Goal: Communication & Community: Ask a question

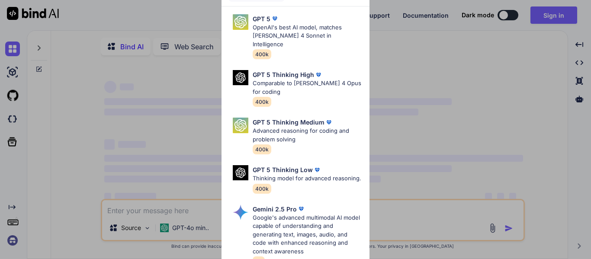
type textarea "x"
click at [443, 61] on div "Ultra Models GPT 5 OpenAI's best AI model, matches [PERSON_NAME] 4 Sonnet in In…" at bounding box center [295, 129] width 591 height 259
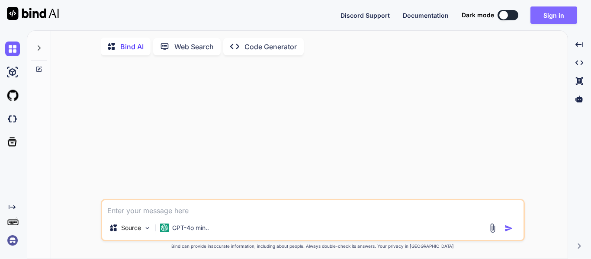
click at [554, 21] on button "Sign in" at bounding box center [553, 14] width 47 height 17
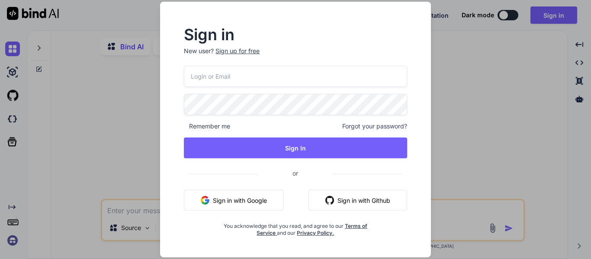
click at [223, 194] on button "Sign in with Google" at bounding box center [234, 200] width 100 height 21
click at [210, 64] on p "New user? Sign up for free" at bounding box center [295, 56] width 223 height 19
click at [210, 70] on input "email" at bounding box center [295, 76] width 223 height 21
type input "koppineediganesh9999"
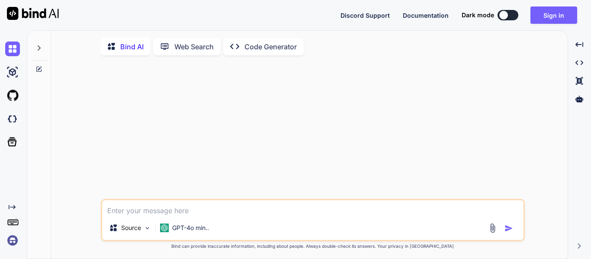
click at [223, 209] on textarea at bounding box center [312, 208] width 421 height 16
type textarea "j"
type textarea "x"
type textarea "jnd"
type textarea "x"
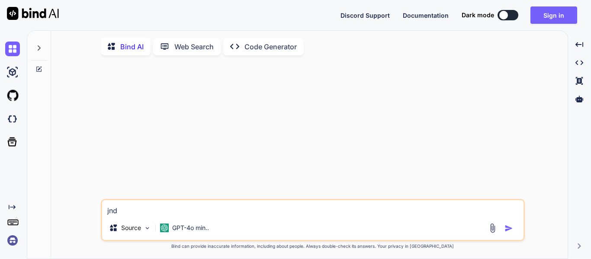
type textarea "jndj"
type textarea "x"
type textarea "jndj'"
type textarea "x"
type textarea "jndj'"
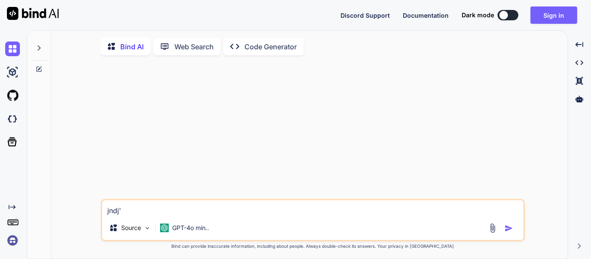
click at [508, 227] on img "button" at bounding box center [508, 228] width 9 height 9
type textarea "x"
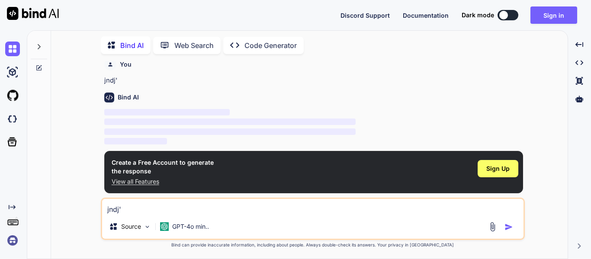
click at [147, 211] on textarea "jndj'" at bounding box center [312, 207] width 421 height 16
type textarea "j"
type textarea "x"
type textarea "ji"
type textarea "x"
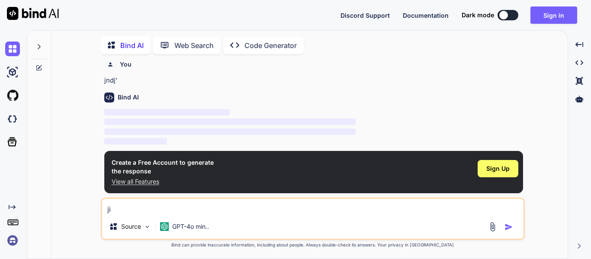
type textarea "jin"
type textarea "x"
type textarea "jind"
type textarea "x"
type textarea "jinda"
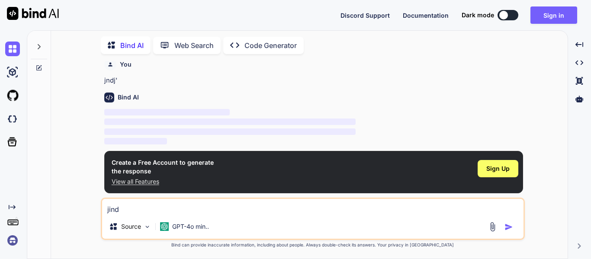
type textarea "x"
type textarea "jinda"
type textarea "x"
type textarea "jinda s"
type textarea "x"
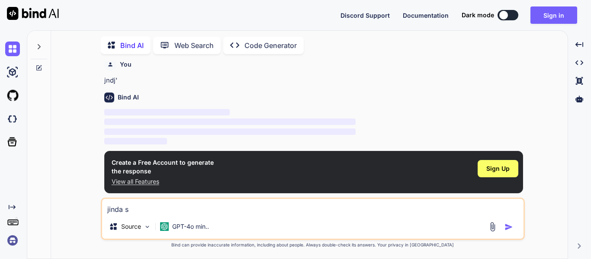
type textarea "jinda st"
type textarea "x"
type textarea "jinda ste"
type textarea "x"
type textarea "jinda stee"
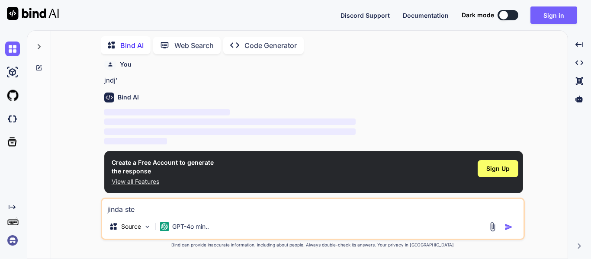
type textarea "x"
type textarea "jinda steel"
type textarea "x"
type textarea "jinda steel"
click at [508, 226] on img "button" at bounding box center [508, 227] width 9 height 9
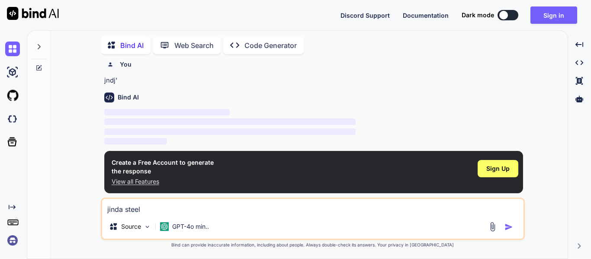
click at [508, 226] on img "button" at bounding box center [508, 227] width 9 height 9
click at [504, 167] on span "Sign Up" at bounding box center [497, 168] width 23 height 9
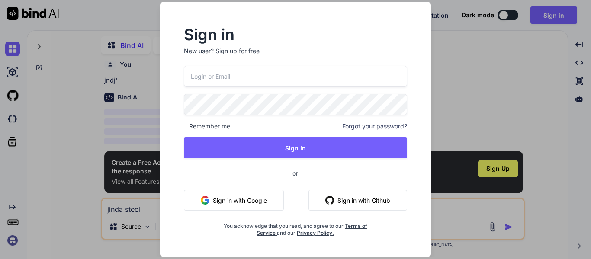
click at [220, 73] on input "email" at bounding box center [295, 76] width 223 height 21
type input "[EMAIL_ADDRESS][DOMAIN_NAME]"
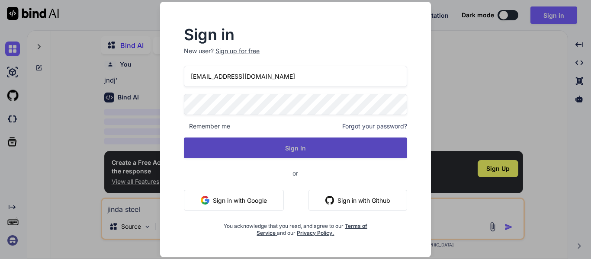
click at [263, 151] on button "Sign In" at bounding box center [295, 147] width 223 height 21
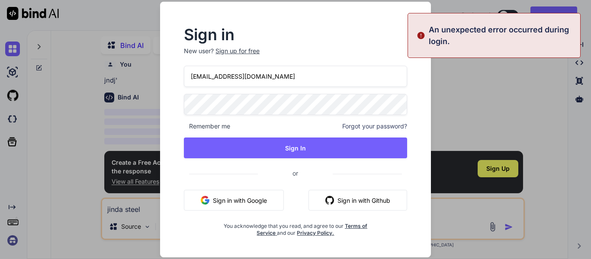
click at [348, 119] on div "koppineediganesh9999@gmail.com Remember me Forgot your password? Sign In or Sig…" at bounding box center [295, 151] width 223 height 171
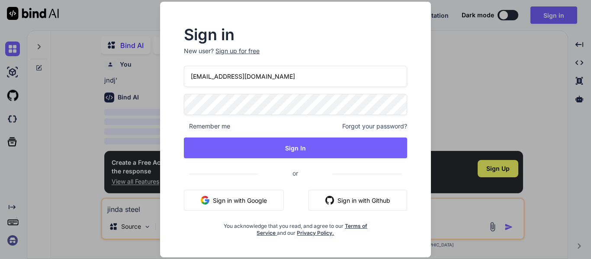
click at [365, 127] on span "Forgot your password?" at bounding box center [374, 126] width 65 height 9
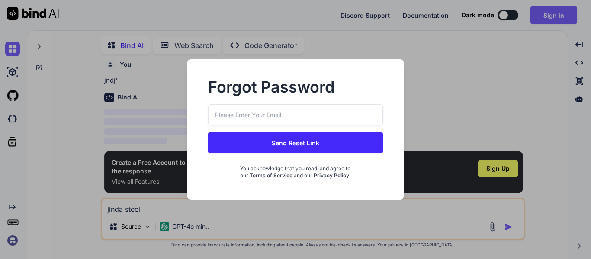
click at [278, 110] on input "email" at bounding box center [295, 114] width 175 height 21
type input "[EMAIL_ADDRESS][DOMAIN_NAME]"
click at [284, 137] on button "Send Reset Link" at bounding box center [295, 142] width 175 height 21
click at [294, 144] on button "Send Reset Link" at bounding box center [295, 142] width 175 height 21
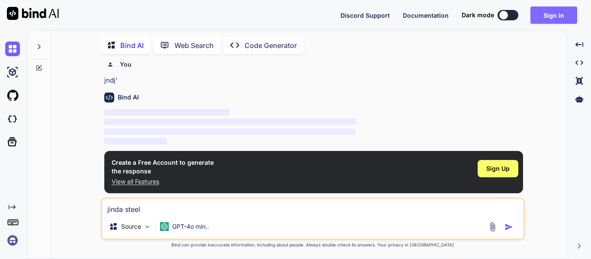
click at [550, 15] on button "Sign in" at bounding box center [553, 14] width 47 height 17
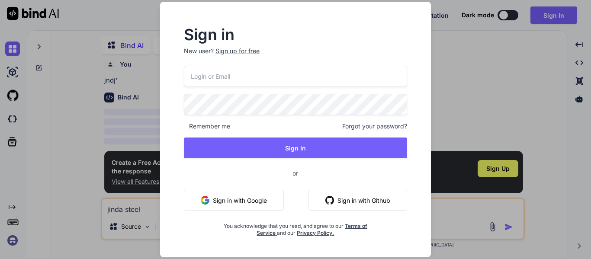
click at [315, 88] on div "Remember me Forgot your password? Sign In or Sign in with Google Sign in with G…" at bounding box center [295, 151] width 223 height 171
click at [285, 70] on input "email" at bounding box center [295, 76] width 223 height 21
type input "[EMAIL_ADDRESS][DOMAIN_NAME]"
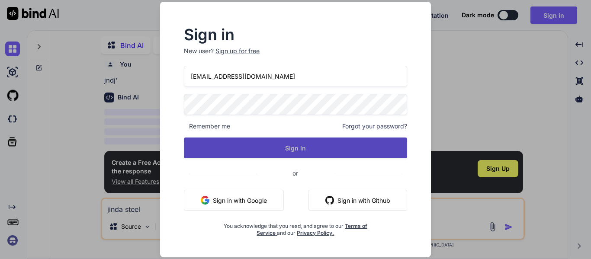
click at [257, 148] on button "Sign In" at bounding box center [295, 147] width 223 height 21
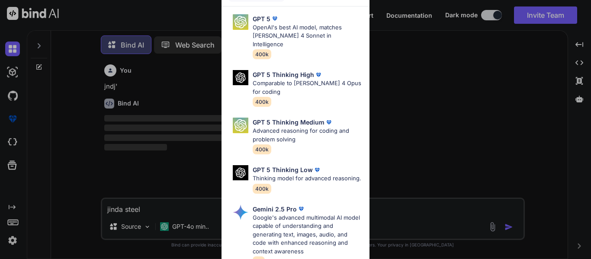
click at [449, 86] on div "Ultra Models GPT 5 OpenAI's best AI model, matches Claude 4 Sonnet in Intellige…" at bounding box center [295, 129] width 591 height 259
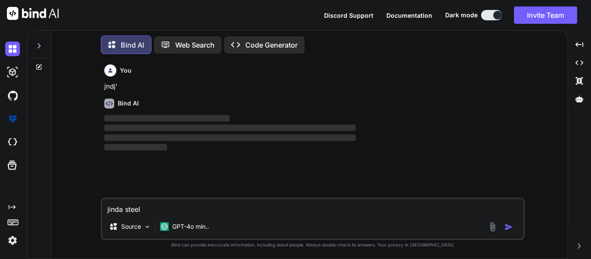
click at [509, 223] on img "button" at bounding box center [508, 227] width 9 height 9
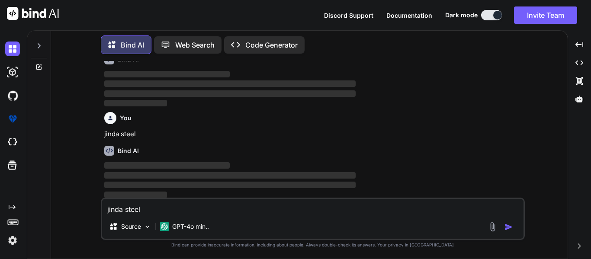
scroll to position [46, 0]
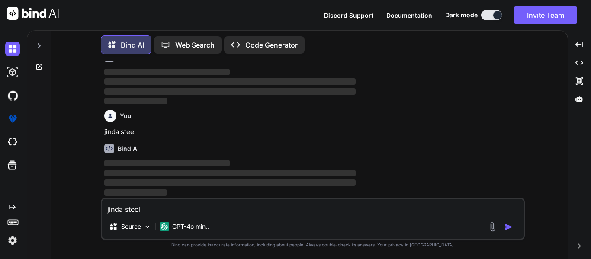
click at [510, 131] on p "jinda steel" at bounding box center [313, 132] width 419 height 10
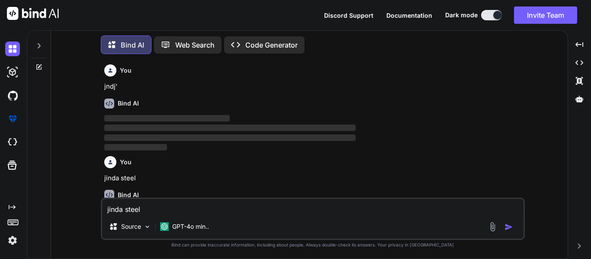
click at [509, 230] on img "button" at bounding box center [508, 227] width 9 height 9
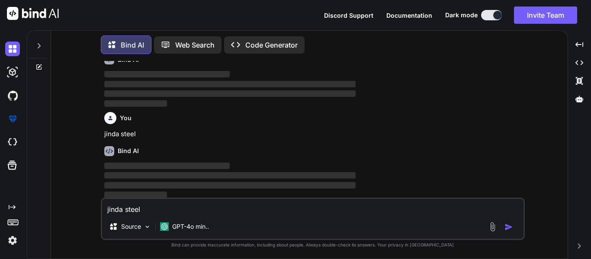
scroll to position [138, 0]
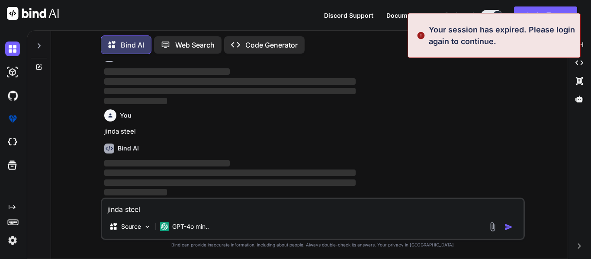
click at [467, 41] on p "Your session has expired. Please login again to continue." at bounding box center [501, 35] width 146 height 23
click at [390, 53] on div "Bind AI Web Search Created with Pixso. Code Generator" at bounding box center [313, 45] width 424 height 26
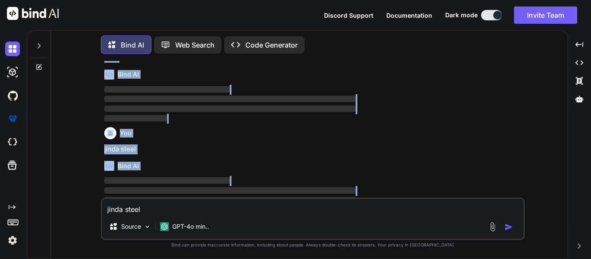
scroll to position [0, 0]
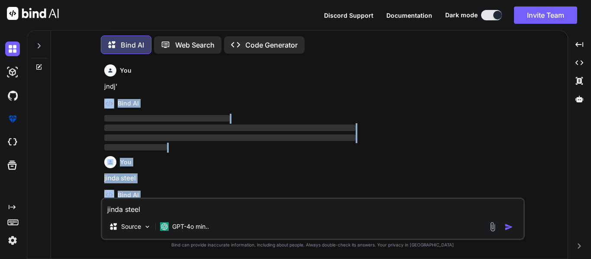
drag, startPoint x: 470, startPoint y: 93, endPoint x: 313, endPoint y: 104, distance: 156.9
click at [313, 104] on div "You jndj' Bind AI ‌ ‌ ‌ ‌ You jinda steel Bind AI ‌ ‌ ‌ ‌ You jinda steel Bind …" at bounding box center [313, 129] width 422 height 137
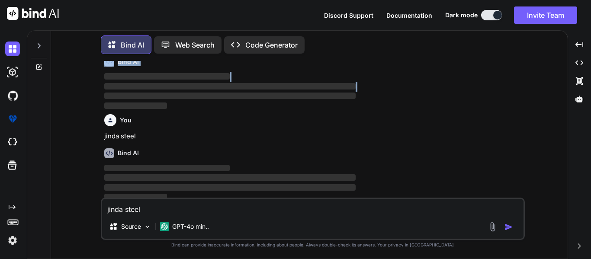
scroll to position [138, 0]
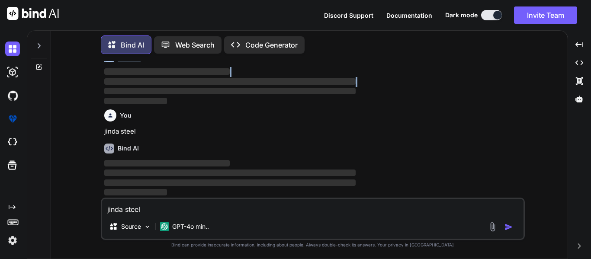
click at [12, 240] on img at bounding box center [12, 240] width 15 height 15
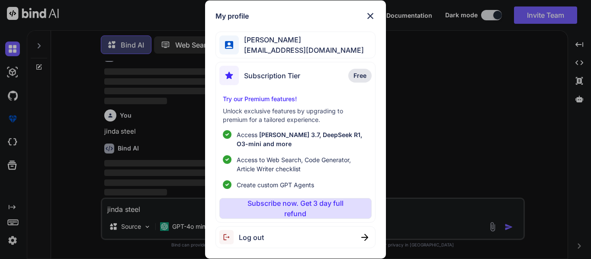
click at [292, 50] on span "[EMAIL_ADDRESS][DOMAIN_NAME]" at bounding box center [301, 50] width 125 height 10
click at [336, 30] on div "My profile Ganesh Koppineedi koppineediganesh9999@gmail.com Subscription Tier F…" at bounding box center [295, 129] width 180 height 259
click at [291, 41] on span "Ganesh Koppineedi" at bounding box center [301, 40] width 125 height 10
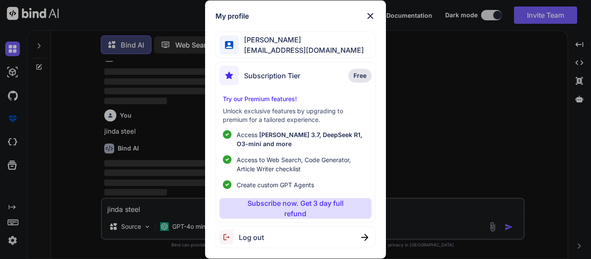
click at [356, 47] on span "[EMAIL_ADDRESS][DOMAIN_NAME]" at bounding box center [301, 50] width 125 height 10
click at [460, 87] on div "My profile Ganesh Koppineedi koppineediganesh9999@gmail.com Subscription Tier F…" at bounding box center [295, 129] width 591 height 259
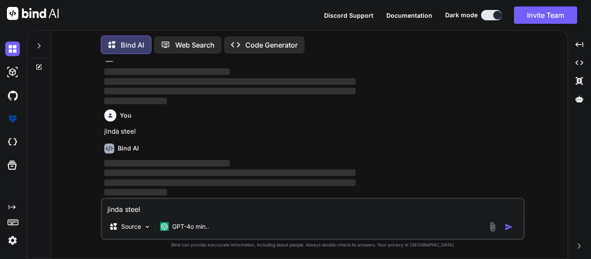
type textarea "x"
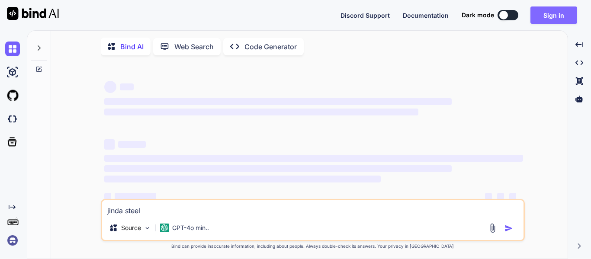
click at [557, 19] on button "Sign in" at bounding box center [553, 14] width 47 height 17
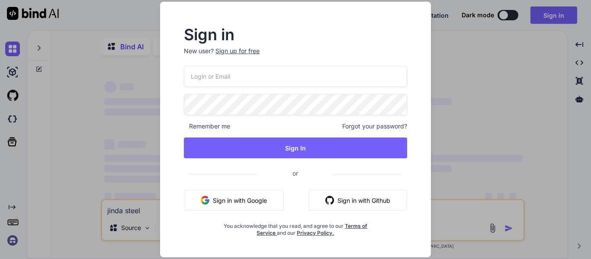
click at [261, 69] on input "email" at bounding box center [295, 76] width 223 height 21
type input "[EMAIL_ADDRESS][DOMAIN_NAME]"
type textarea "x"
type input "[EMAIL_ADDRESS][DOMAIN_NAME]"
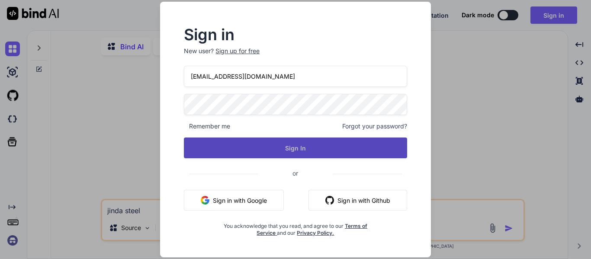
click at [254, 152] on button "Sign In" at bounding box center [295, 147] width 223 height 21
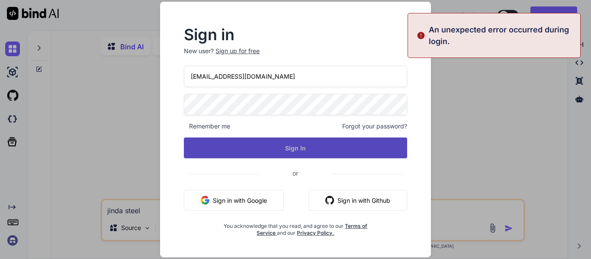
click at [254, 152] on button "Sign In" at bounding box center [295, 147] width 223 height 21
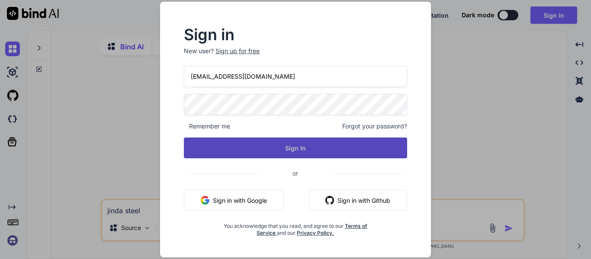
click at [254, 152] on button "Sign In" at bounding box center [295, 147] width 223 height 21
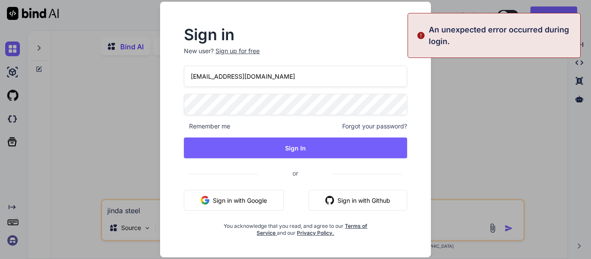
click at [147, 143] on div "Sign in New user? Sign up for free [EMAIL_ADDRESS][DOMAIN_NAME] Remember me For…" at bounding box center [295, 129] width 591 height 259
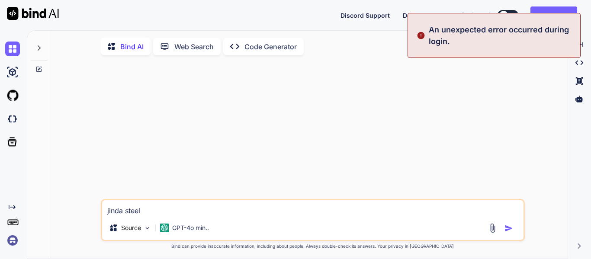
click at [13, 236] on img at bounding box center [12, 240] width 15 height 15
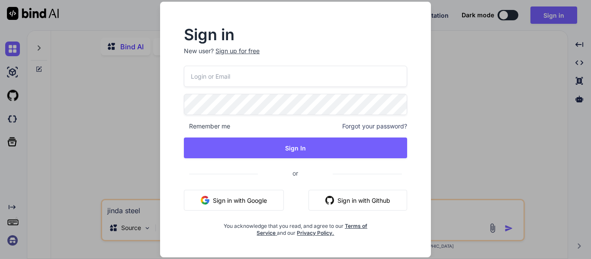
click at [140, 98] on div "Sign in New user? Sign up for free Remember me Forgot your password? Sign In or…" at bounding box center [295, 129] width 591 height 259
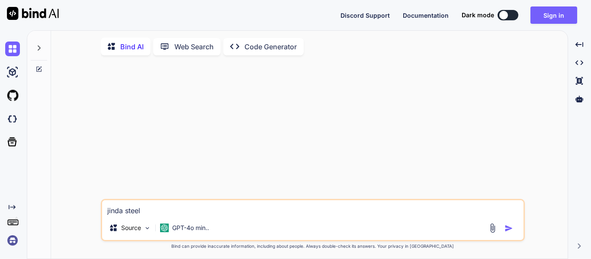
click at [15, 238] on img at bounding box center [12, 240] width 15 height 15
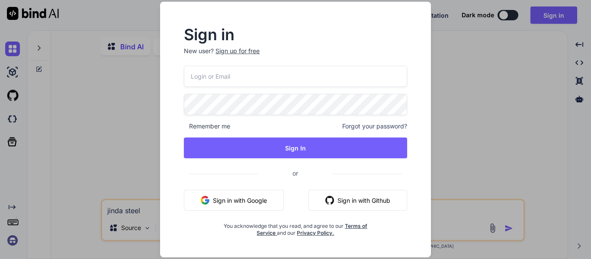
click at [244, 51] on div "Sign up for free" at bounding box center [237, 51] width 44 height 9
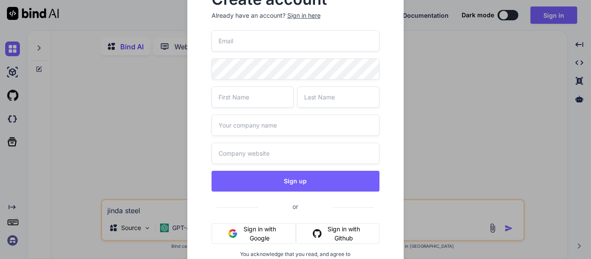
click at [80, 157] on div "Create account Already have an account? Sign in here Sign up or Sign in with Go…" at bounding box center [295, 129] width 591 height 259
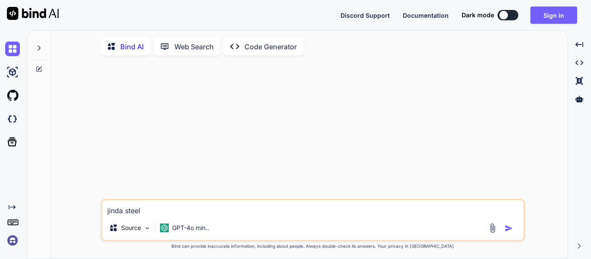
click at [10, 239] on img at bounding box center [12, 240] width 15 height 15
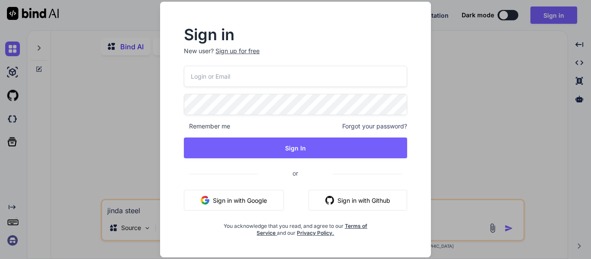
click at [230, 73] on input "email" at bounding box center [295, 76] width 223 height 21
type input "[EMAIL_ADDRESS][DOMAIN_NAME]"
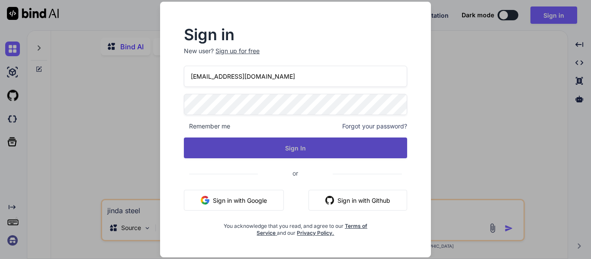
click at [271, 141] on button "Sign In" at bounding box center [295, 147] width 223 height 21
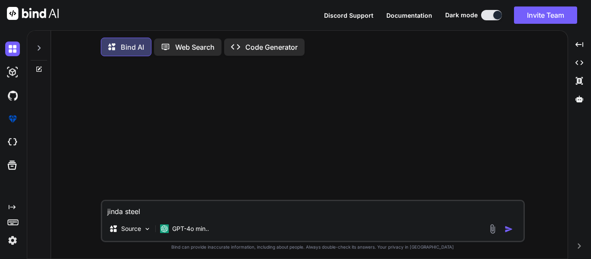
click at [152, 210] on textarea "jinda steel" at bounding box center [312, 209] width 421 height 16
type textarea "x"
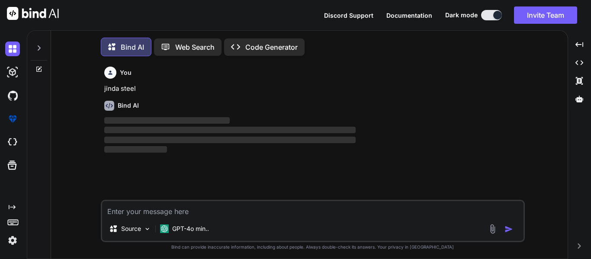
scroll to position [4, 0]
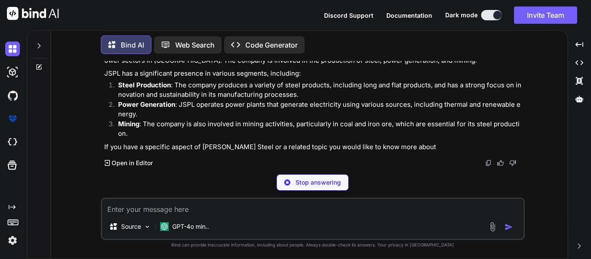
type textarea "x"
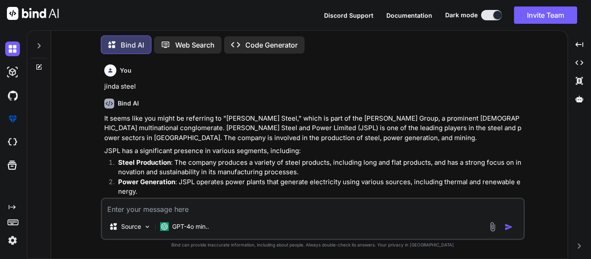
scroll to position [47, 0]
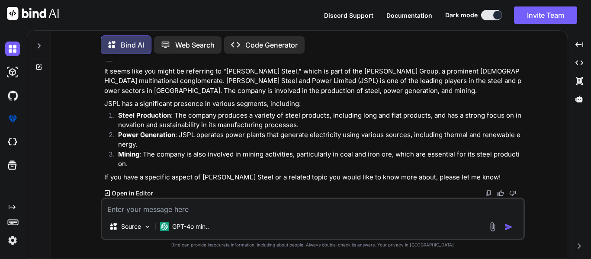
click at [128, 191] on p "Open in Editor" at bounding box center [132, 193] width 41 height 9
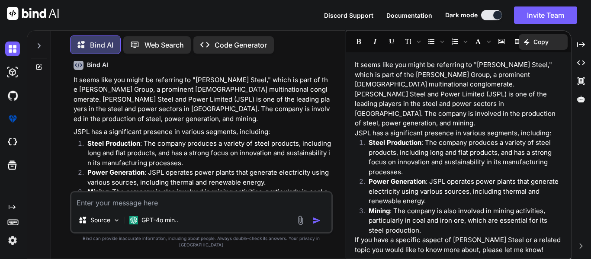
scroll to position [77, 0]
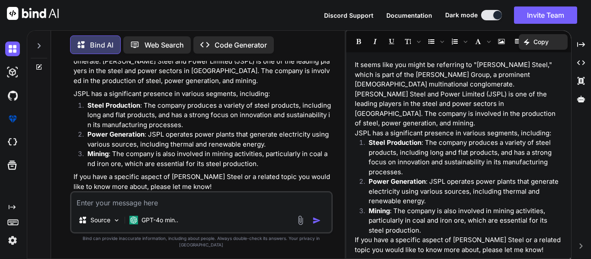
click at [99, 198] on p "Open in Editor" at bounding box center [101, 202] width 41 height 9
click at [84, 198] on p "Open in Editor" at bounding box center [101, 202] width 41 height 9
drag, startPoint x: 345, startPoint y: 96, endPoint x: 590, endPoint y: 77, distance: 245.9
click at [590, 77] on div "Bind AI Web Search Created with Pixso. Code Generator You jinda steel Bind AI I…" at bounding box center [309, 144] width 564 height 229
click at [578, 45] on icon "Created with Pixso." at bounding box center [581, 45] width 8 height 8
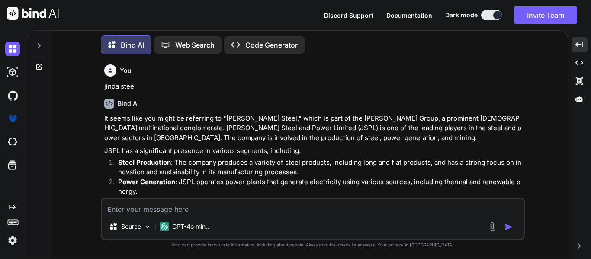
scroll to position [47, 0]
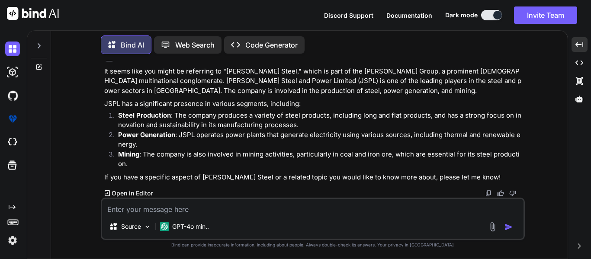
click at [175, 214] on textarea at bounding box center [312, 207] width 421 height 16
paste textarea "Compilation Completed"
type textarea "Compilation Completed"
type textarea "x"
type textarea "Compilation Complete"
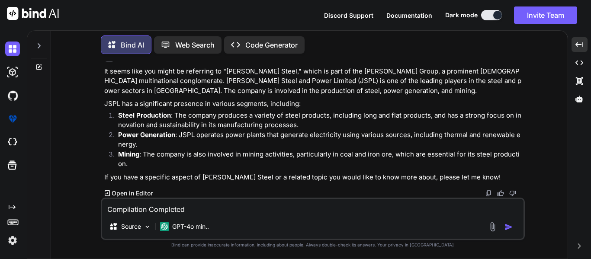
type textarea "x"
type textarea "Compilation Complet"
type textarea "x"
type textarea "Compilation Comple"
type textarea "x"
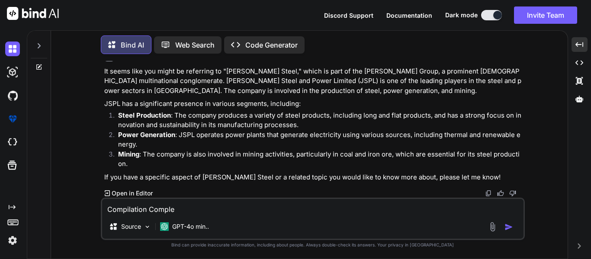
type textarea "Compilation Compl"
type textarea "x"
type textarea "Compilation Comp"
type textarea "x"
type textarea "Compilation Com"
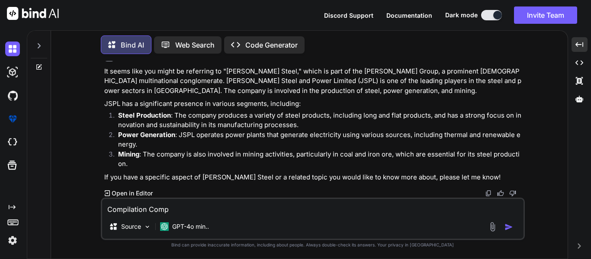
type textarea "x"
type textarea "Compilation Co"
type textarea "x"
type textarea "Compilation C"
type textarea "x"
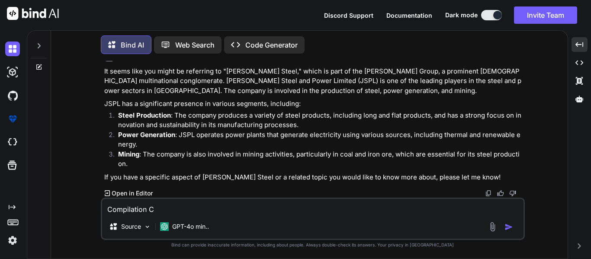
type textarea "Compilation"
type textarea "x"
type textarea "Compilation"
type textarea "x"
type textarea "Compilatio"
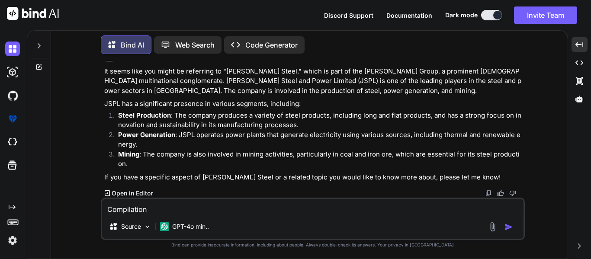
type textarea "x"
type textarea "Compilati"
type textarea "x"
type textarea "Compilat"
type textarea "x"
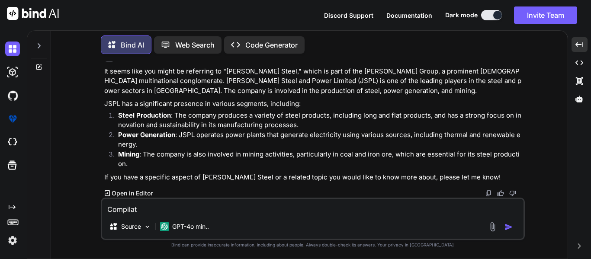
type textarea "Compila"
type textarea "x"
type textarea "Compil"
type textarea "x"
type textarea "Compi"
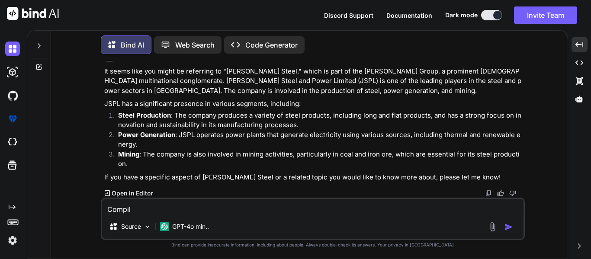
type textarea "x"
type textarea "Comp"
type textarea "x"
type textarea "Com"
type textarea "x"
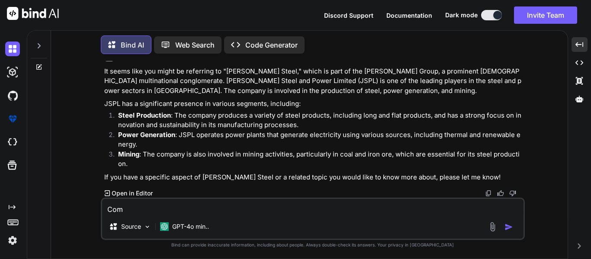
type textarea "Co"
type textarea "x"
type textarea "C"
type textarea "x"
